Goal: Transaction & Acquisition: Purchase product/service

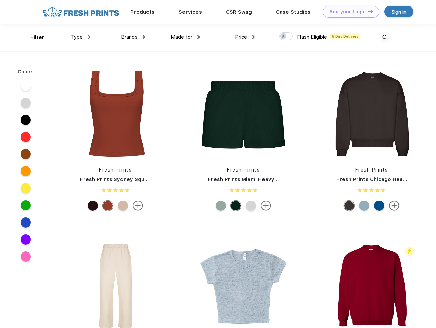
click at [348, 12] on link "Add your Logo Design Tool" at bounding box center [351, 12] width 56 height 12
click at [0, 0] on div "Design Tool" at bounding box center [0, 0] width 0 height 0
click at [367, 11] on link "Add your Logo Design Tool" at bounding box center [351, 12] width 56 height 12
click at [33, 37] on div "Filter" at bounding box center [37, 38] width 14 height 8
click at [81, 37] on span "Type" at bounding box center [77, 37] width 12 height 6
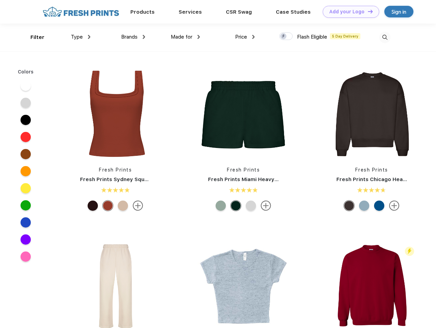
click at [133, 37] on span "Brands" at bounding box center [129, 37] width 16 height 6
click at [185, 37] on span "Made for" at bounding box center [182, 37] width 22 height 6
click at [245, 37] on span "Price" at bounding box center [241, 37] width 12 height 6
click at [286, 37] on div at bounding box center [285, 36] width 13 height 8
click at [284, 37] on input "checkbox" at bounding box center [281, 34] width 4 height 4
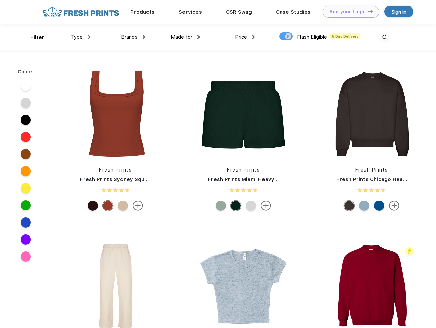
click at [384, 37] on img at bounding box center [384, 37] width 11 height 11
